Goal: Navigation & Orientation: Find specific page/section

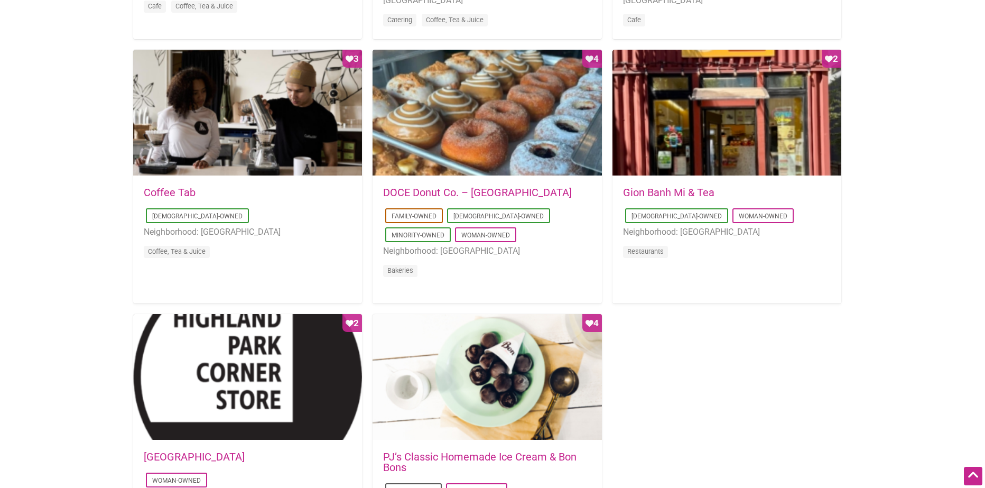
scroll to position [846, 0]
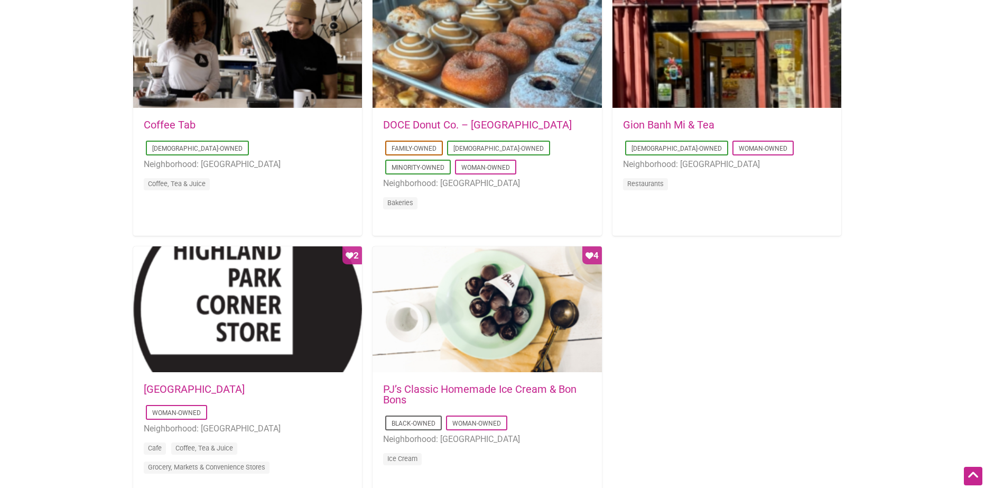
click at [668, 129] on link "Gion Banh Mi & Tea" at bounding box center [668, 124] width 91 height 13
click at [673, 115] on div "2025-04-27 23:46:30 Gion Banh Mi & Tea Asian-Owned Woman-Owned Neighborhood: We…" at bounding box center [727, 162] width 229 height 106
click at [660, 128] on link "Gion Banh Mi & Tea" at bounding box center [668, 124] width 91 height 13
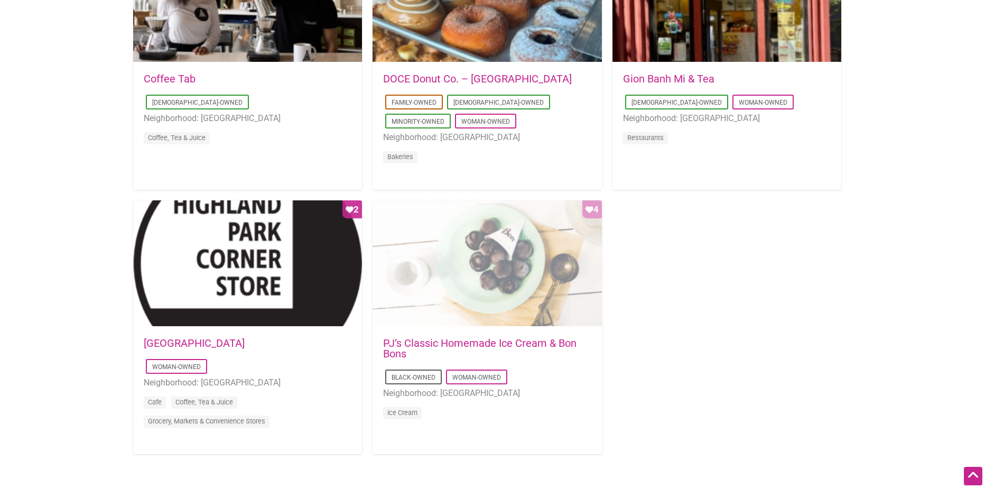
scroll to position [899, 0]
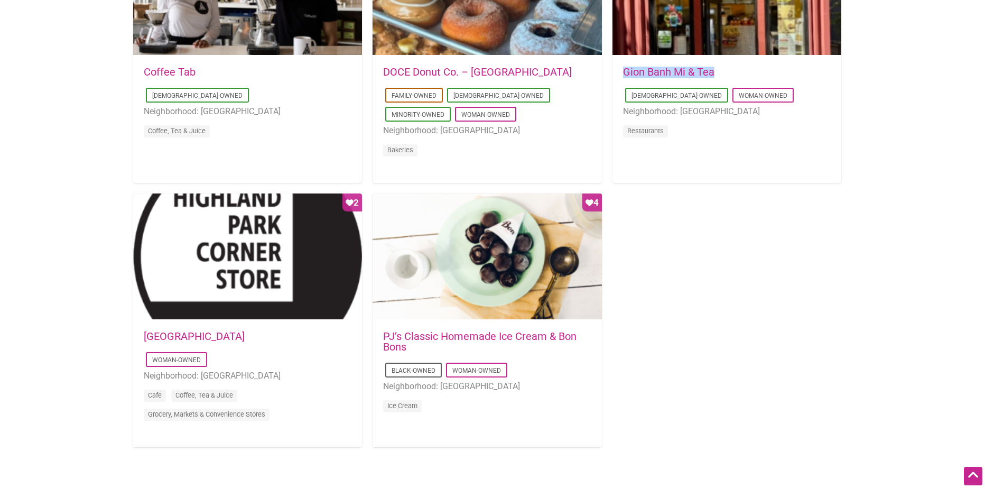
drag, startPoint x: 725, startPoint y: 75, endPoint x: 623, endPoint y: 69, distance: 102.7
click at [623, 69] on h5 "Gion Banh Mi & Tea" at bounding box center [727, 72] width 208 height 11
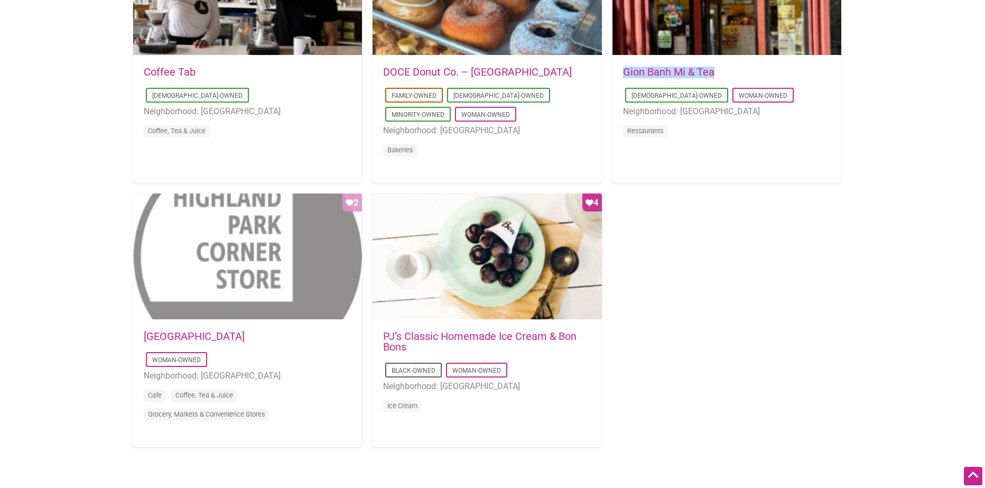
click at [305, 211] on div "Favorite Count 2" at bounding box center [247, 256] width 229 height 127
click at [292, 247] on div "Favorite Count 2" at bounding box center [247, 256] width 229 height 127
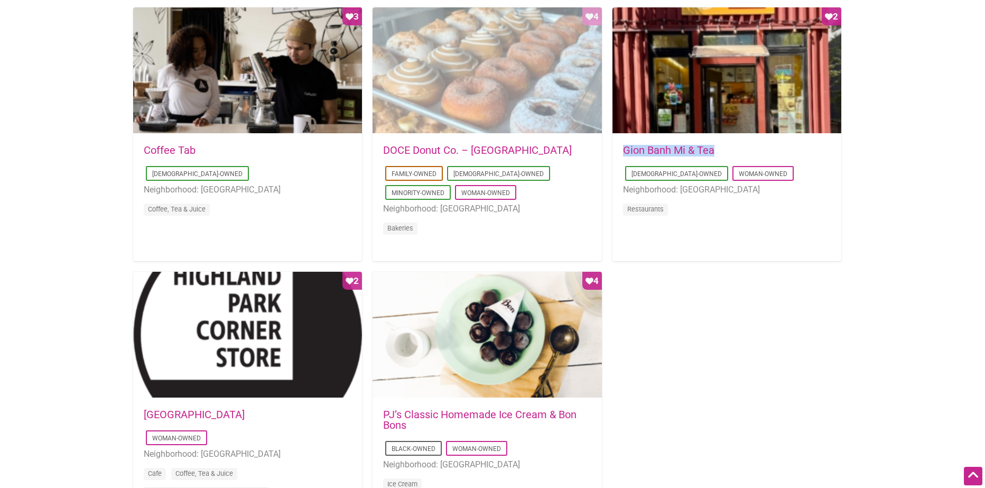
scroll to position [846, 0]
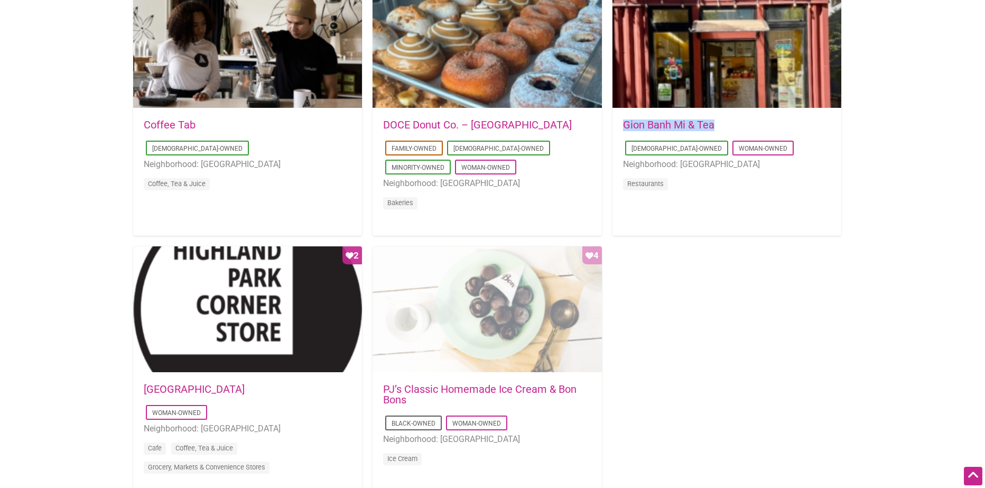
click at [521, 282] on div "Favorite Count 4" at bounding box center [487, 309] width 229 height 127
click at [522, 281] on div "Favorite Count 4" at bounding box center [487, 309] width 229 height 127
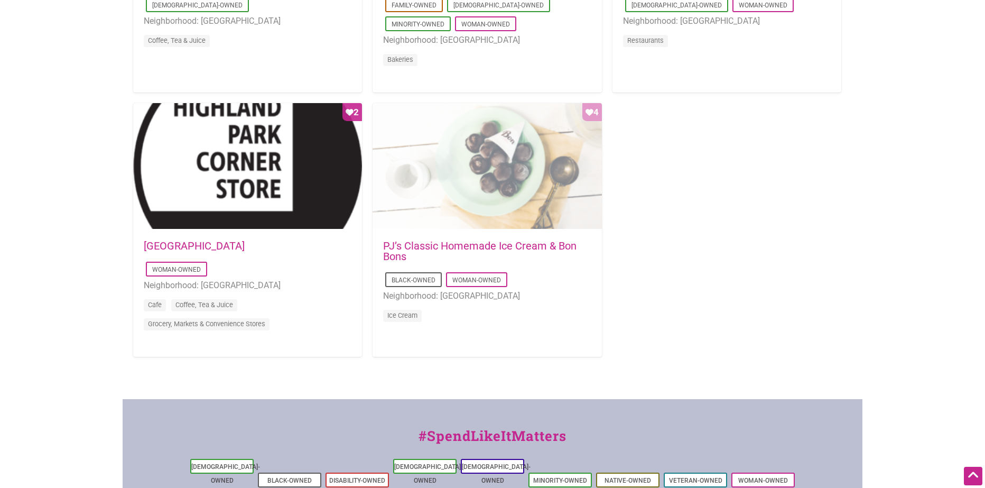
scroll to position [1004, 0]
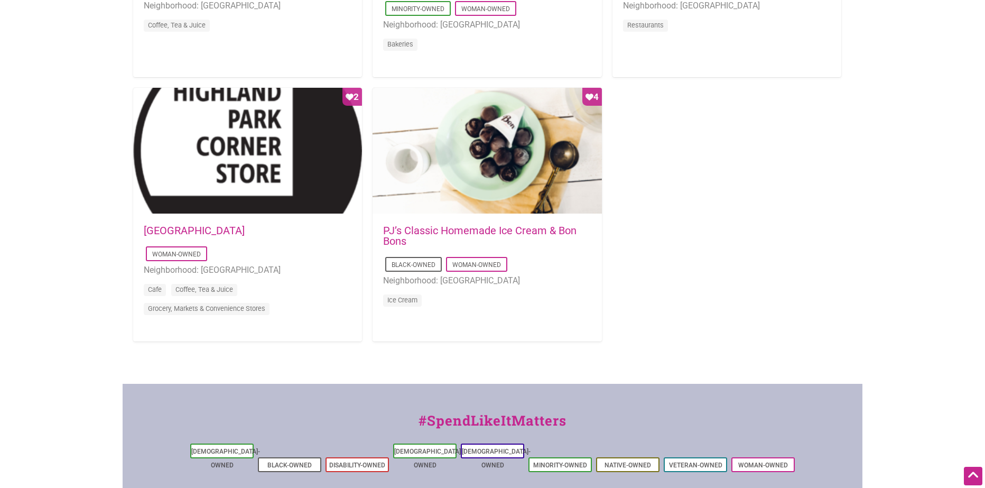
click at [511, 232] on link "PJ’s Classic Homemade Ice Cream & Bon Bons" at bounding box center [479, 235] width 193 height 23
click at [512, 226] on link "PJ’s Classic Homemade Ice Cream & Bon Bons" at bounding box center [479, 235] width 193 height 23
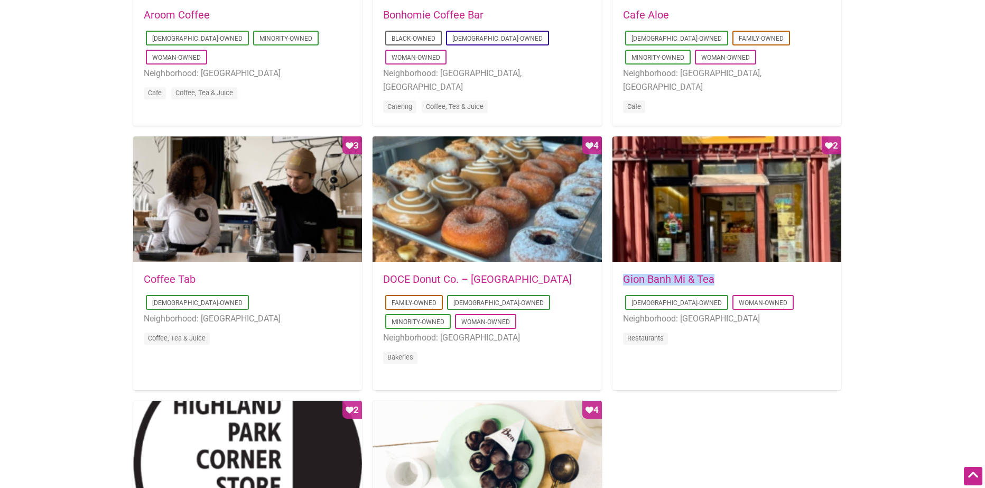
scroll to position [687, 0]
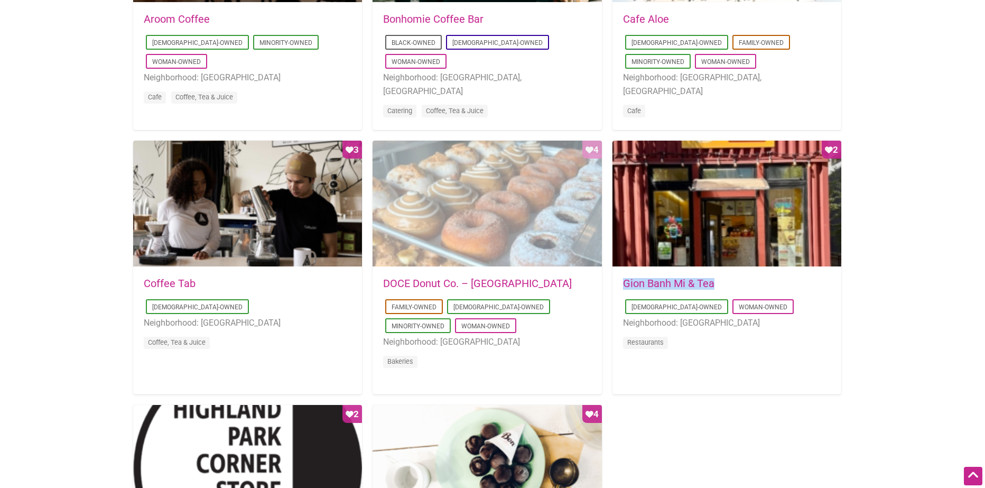
click at [494, 233] on div "Favorite Count 4" at bounding box center [487, 204] width 229 height 127
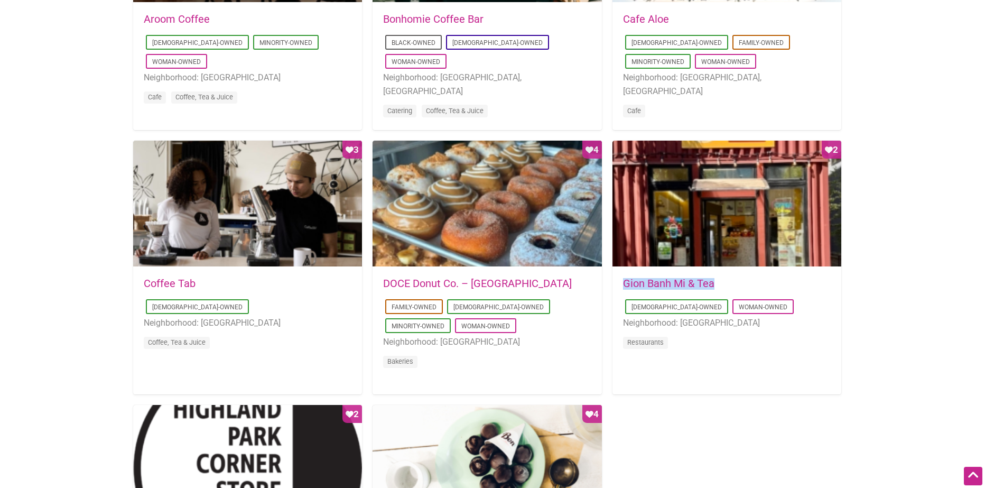
click at [450, 284] on link "DOCE Donut Co. – Belltown" at bounding box center [477, 283] width 189 height 13
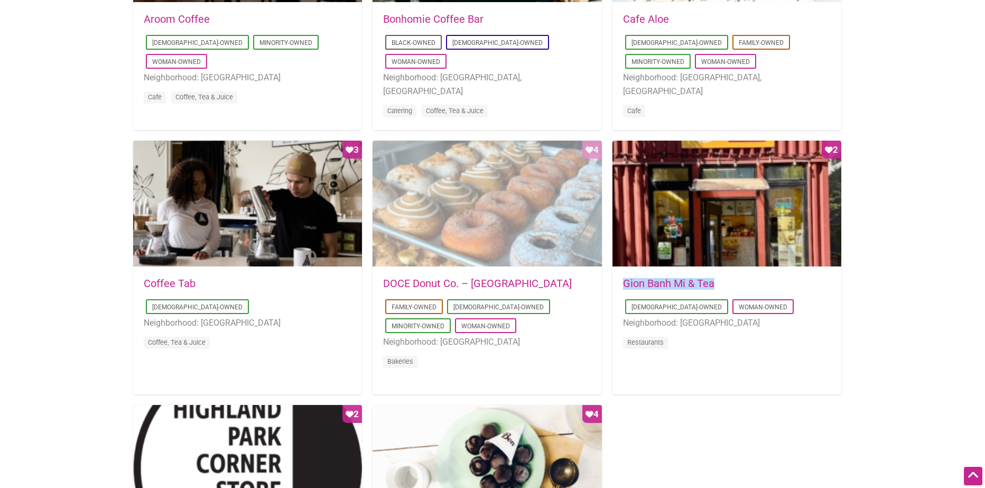
scroll to position [529, 0]
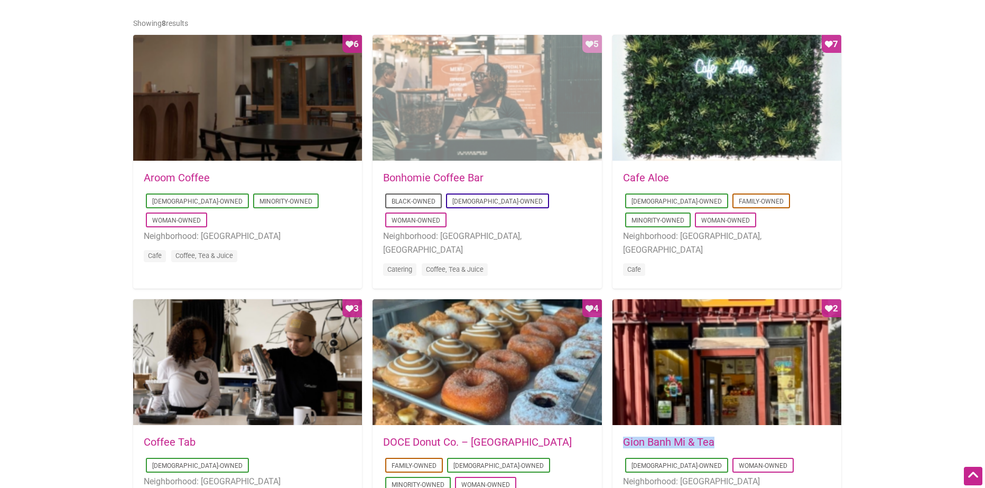
click at [456, 152] on div "Favorite Count 5" at bounding box center [487, 98] width 229 height 127
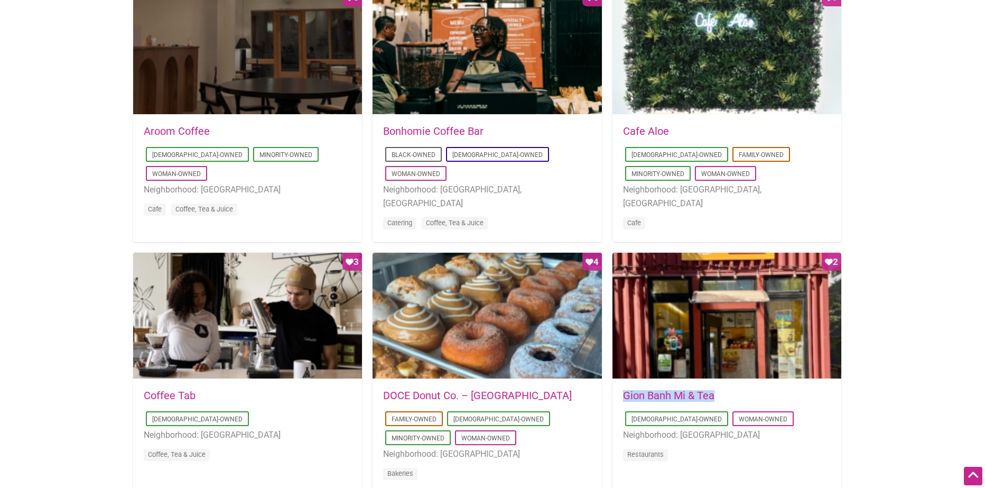
scroll to position [581, 0]
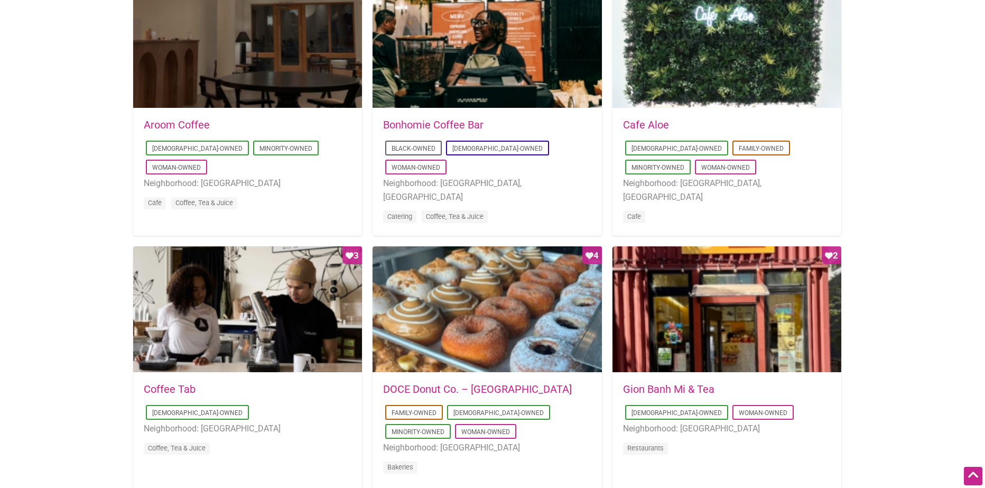
click at [638, 119] on div "2021-04-01 20:39:26 Cafe Aloe Asian-Owned Family-Owned Minority-Owned Woman-Own…" at bounding box center [727, 178] width 229 height 138
click at [634, 126] on link "Cafe Aloe" at bounding box center [646, 124] width 46 height 13
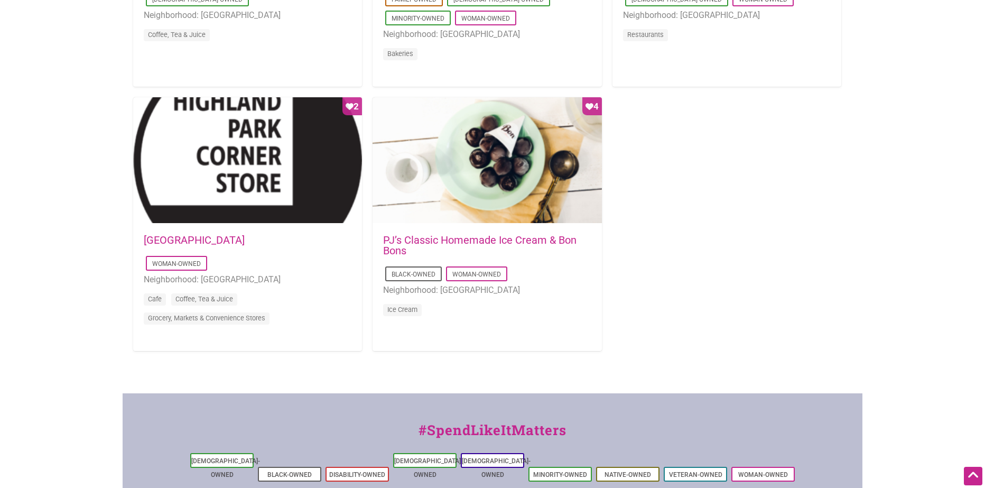
scroll to position [1004, 0]
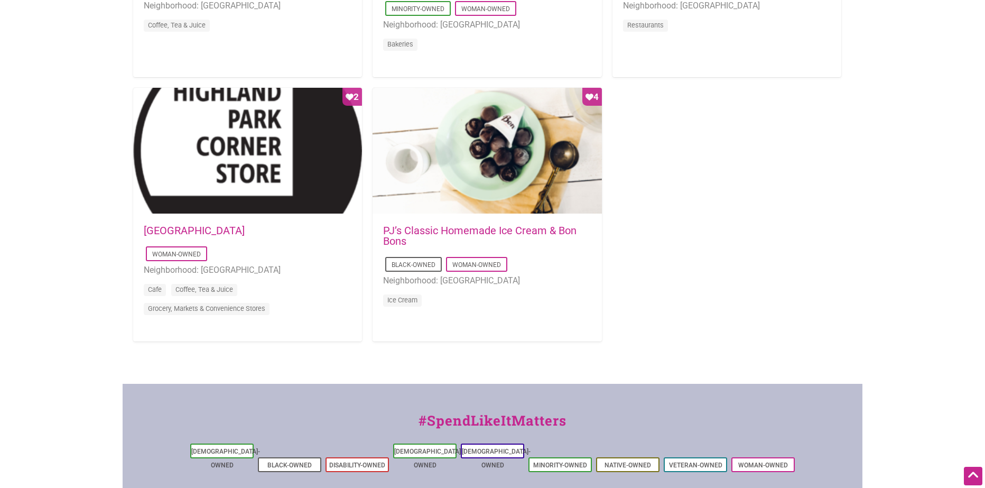
click at [309, 20] on li "Coffee, Tea & Juice" at bounding box center [248, 27] width 208 height 19
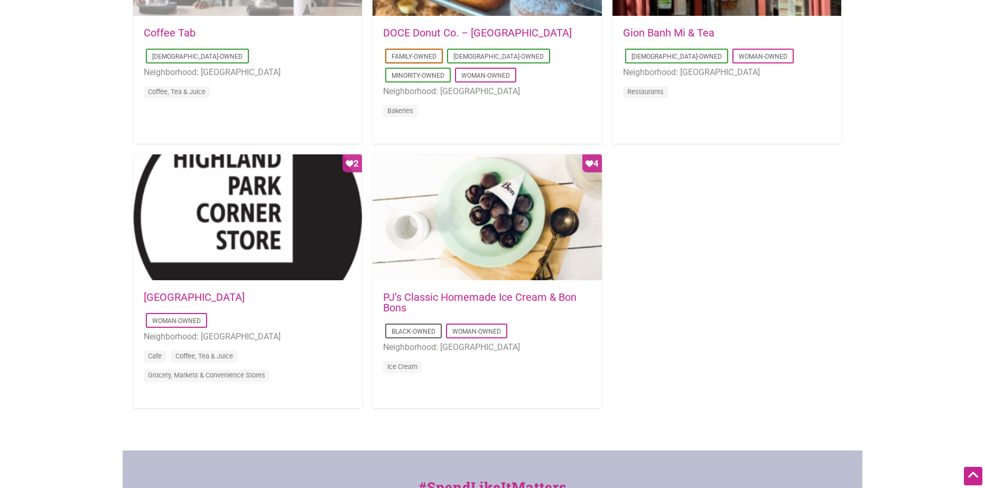
scroll to position [899, 0]
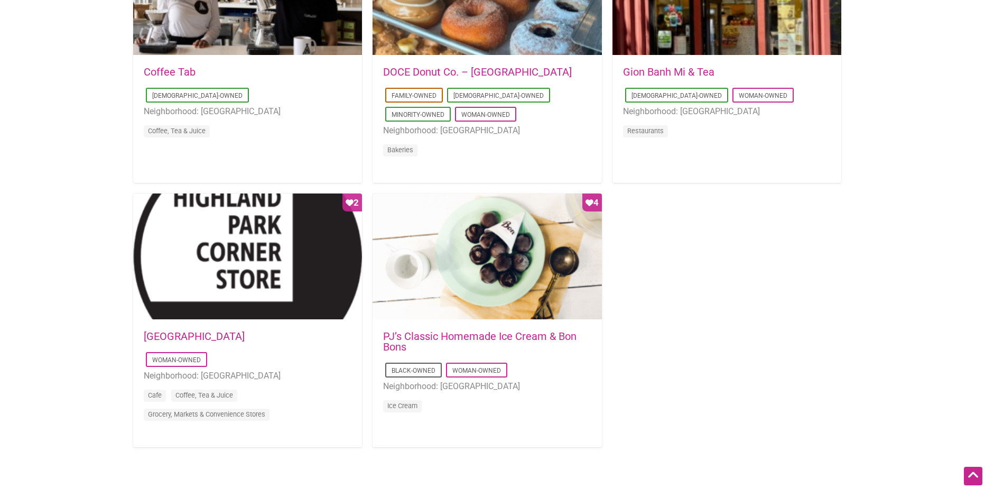
click at [185, 69] on link "Coffee Tab" at bounding box center [170, 72] width 52 height 13
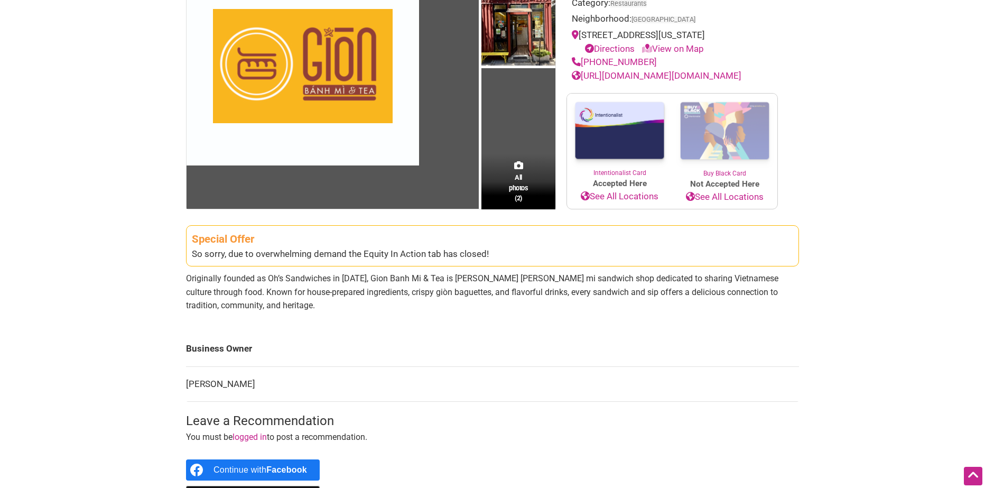
scroll to position [106, 0]
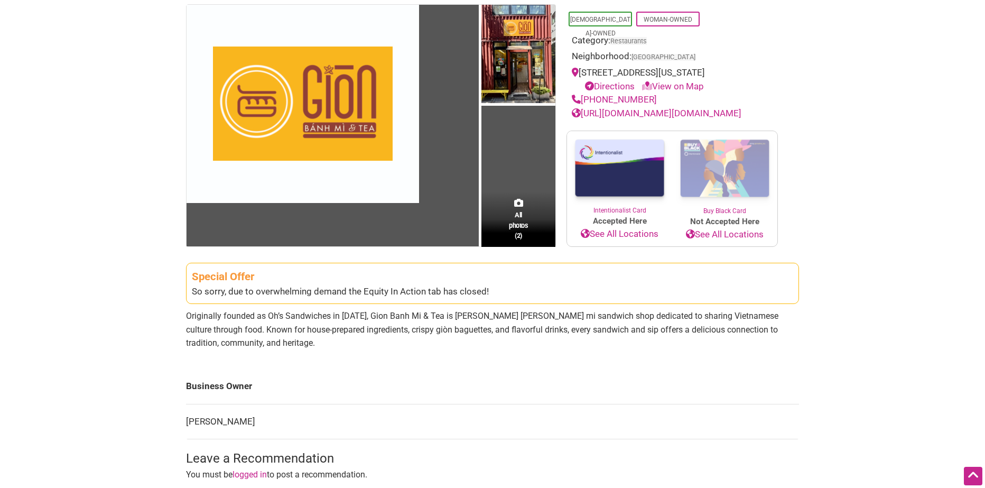
drag, startPoint x: 109, startPoint y: 82, endPoint x: 144, endPoint y: 91, distance: 36.0
click at [144, 91] on div "Intentionalist Spend like it matters 0 Add a Business Map Blog Store Offers Int…" at bounding box center [493, 360] width 740 height 932
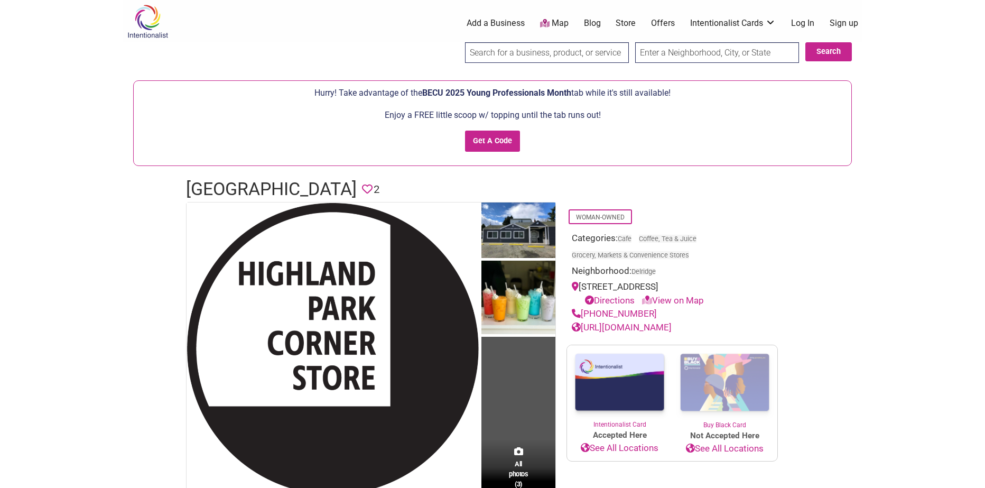
drag, startPoint x: 454, startPoint y: 189, endPoint x: 184, endPoint y: 187, distance: 269.6
click at [184, 187] on div "[GEOGRAPHIC_DATA] Store Favorite 2" at bounding box center [492, 189] width 634 height 25
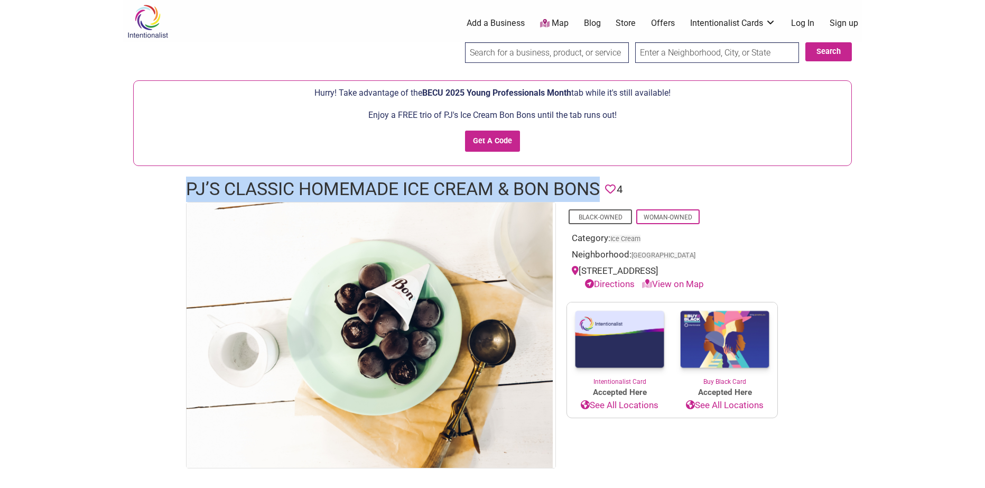
drag, startPoint x: 184, startPoint y: 188, endPoint x: 601, endPoint y: 187, distance: 417.0
click at [601, 187] on div "PJ’s Classic Homemade Ice Cream & Bon Bons Favorite 4" at bounding box center [492, 189] width 634 height 25
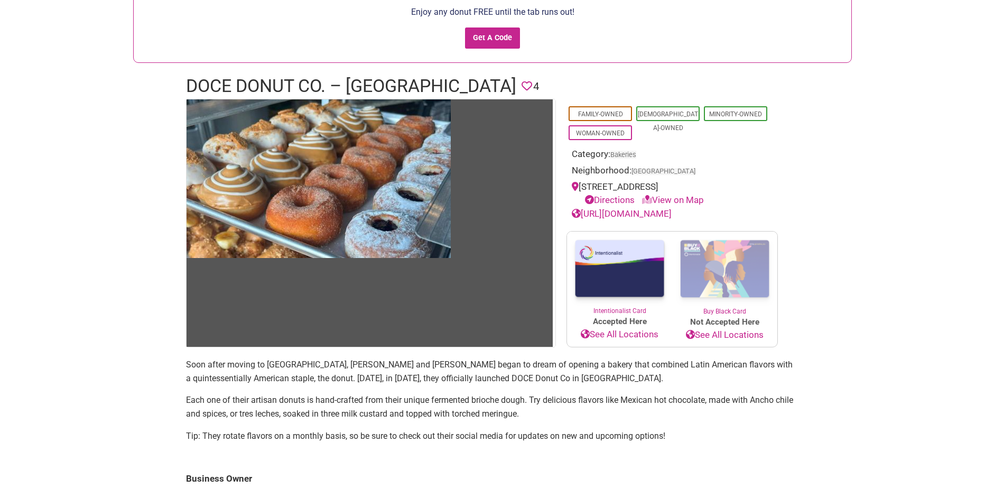
scroll to position [106, 0]
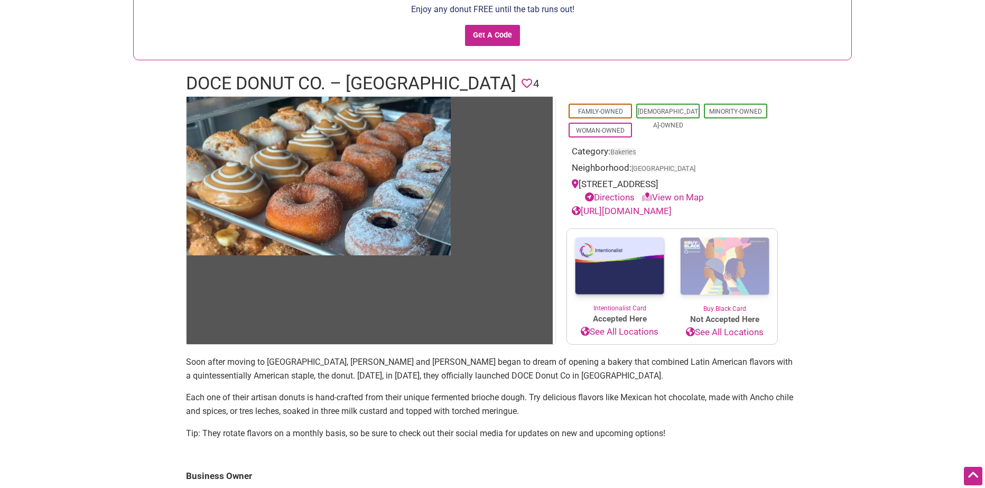
click at [656, 208] on link "[URL][DOMAIN_NAME]" at bounding box center [622, 211] width 100 height 11
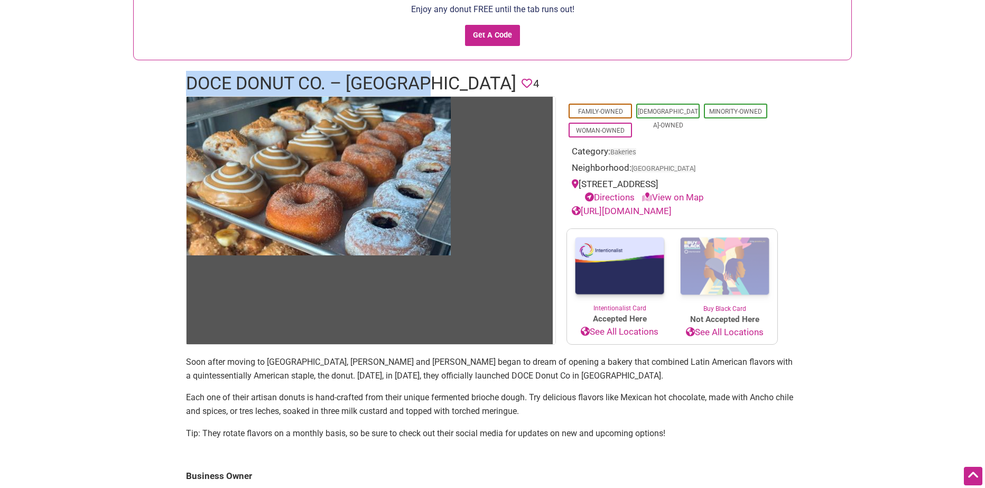
drag, startPoint x: 188, startPoint y: 83, endPoint x: 440, endPoint y: 83, distance: 252.1
click at [440, 83] on header "DOCE Donut Co. – Belltown Favorite 4" at bounding box center [492, 83] width 613 height 25
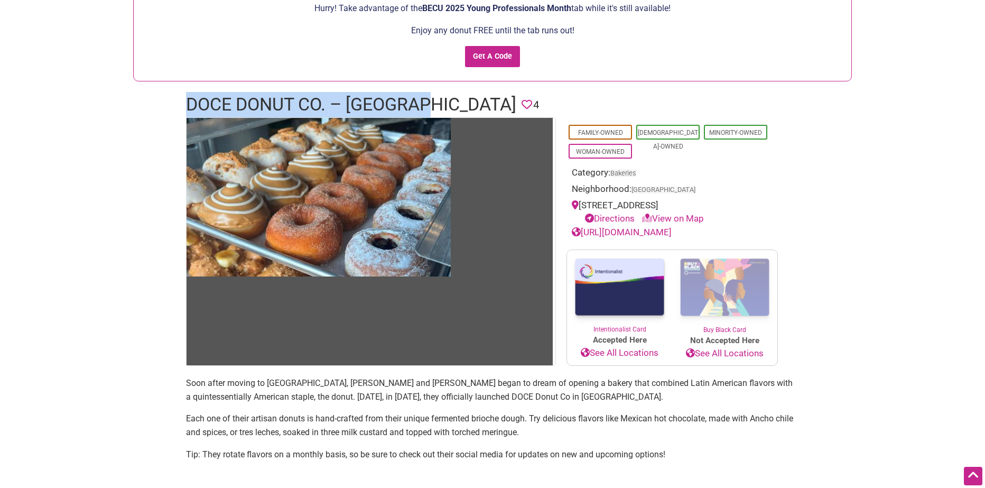
scroll to position [0, 0]
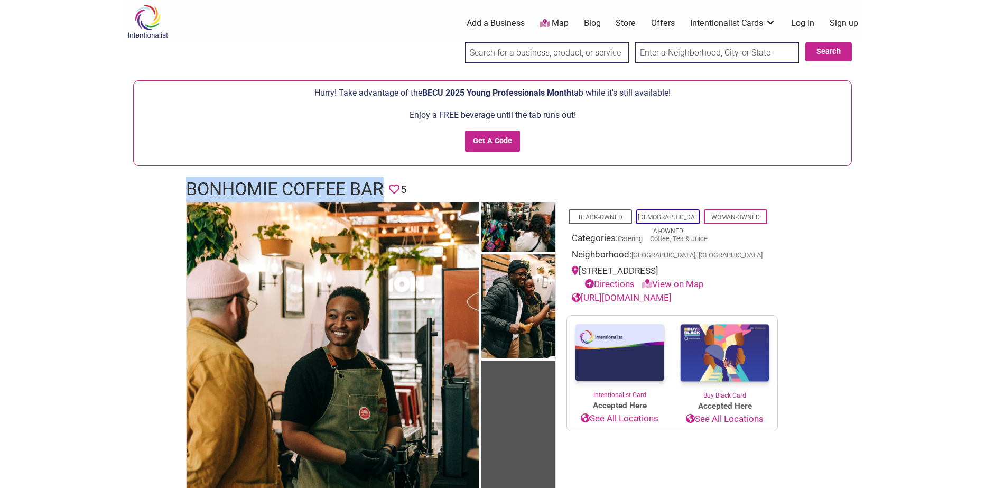
drag, startPoint x: 385, startPoint y: 183, endPoint x: 183, endPoint y: 178, distance: 201.4
click at [183, 178] on div "Bonhomie Coffee Bar Favorite 5" at bounding box center [492, 189] width 634 height 25
click at [631, 298] on link "https://www.bonhomiecoffee.co/" at bounding box center [622, 297] width 100 height 11
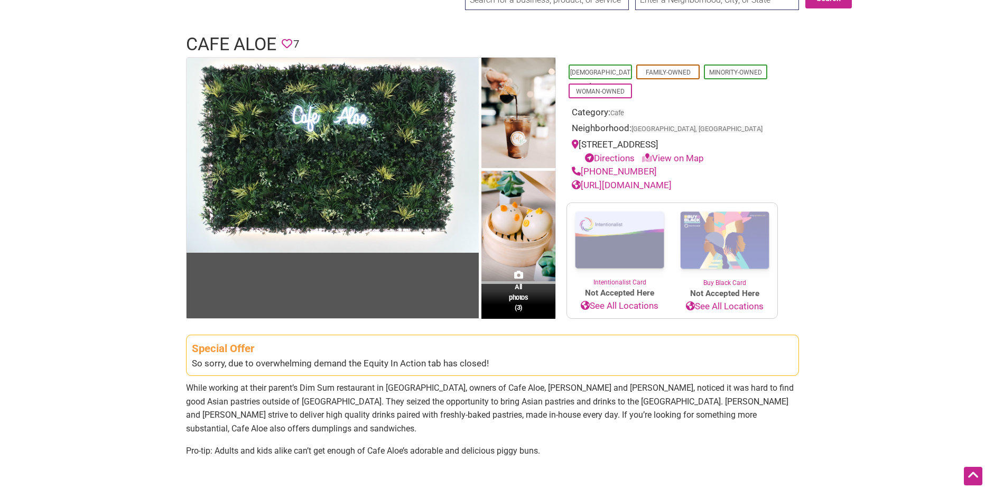
scroll to position [106, 0]
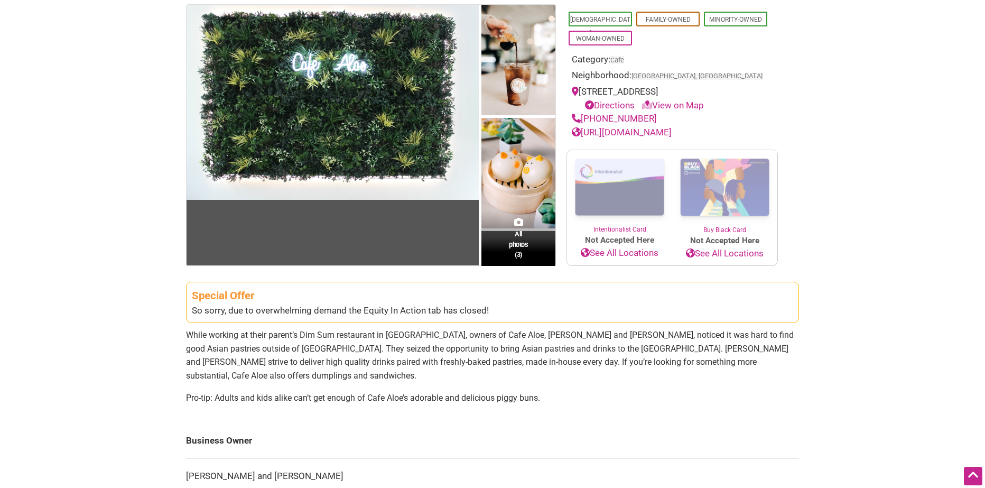
click at [594, 300] on div "Special Offer" at bounding box center [492, 296] width 601 height 16
click at [659, 134] on link "[URL][DOMAIN_NAME]" at bounding box center [622, 132] width 100 height 11
